Goal: Information Seeking & Learning: Learn about a topic

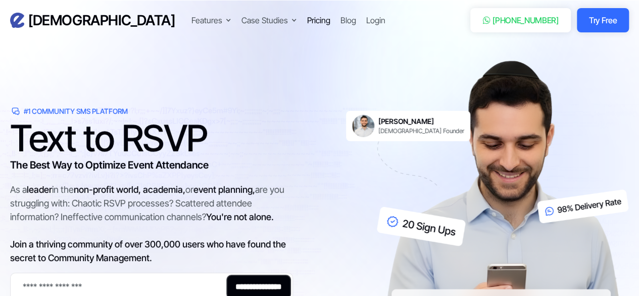
click at [307, 21] on div "Pricing" at bounding box center [318, 20] width 23 height 12
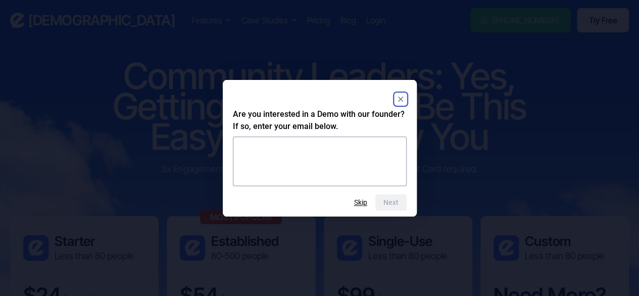
click at [399, 99] on rect "Close" at bounding box center [401, 99] width 12 height 12
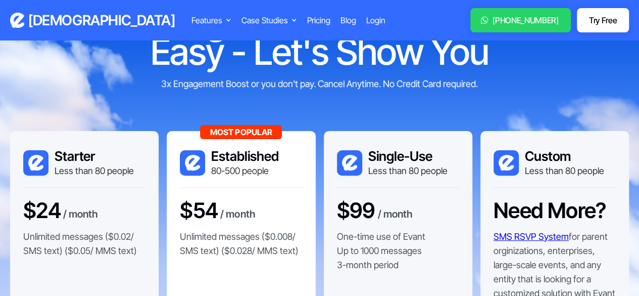
scroll to position [101, 0]
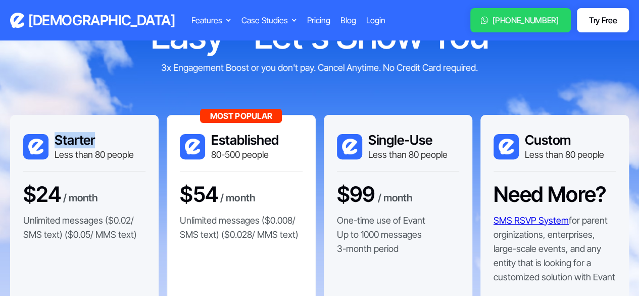
drag, startPoint x: 61, startPoint y: 134, endPoint x: 100, endPoint y: 139, distance: 39.7
click at [100, 139] on h3 "Starter" at bounding box center [94, 140] width 79 height 16
copy h3 "Starter"
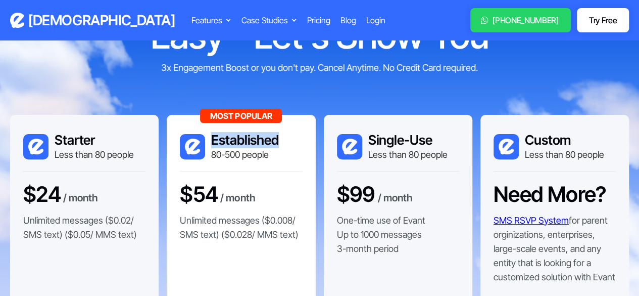
drag, startPoint x: 213, startPoint y: 137, endPoint x: 277, endPoint y: 143, distance: 64.4
click at [277, 143] on h3 "Established" at bounding box center [245, 140] width 68 height 16
copy h3 "Established"
click at [138, 186] on div "$24 / month Unlimited messages ($0.02/ SMS text) ($0.05/ MMS text)" at bounding box center [84, 216] width 122 height 70
